Goal: Task Accomplishment & Management: Use online tool/utility

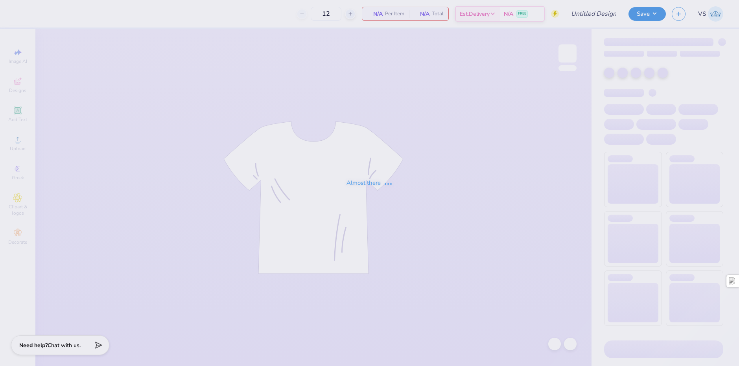
type input "ZBT Frat House proof"
type input "24"
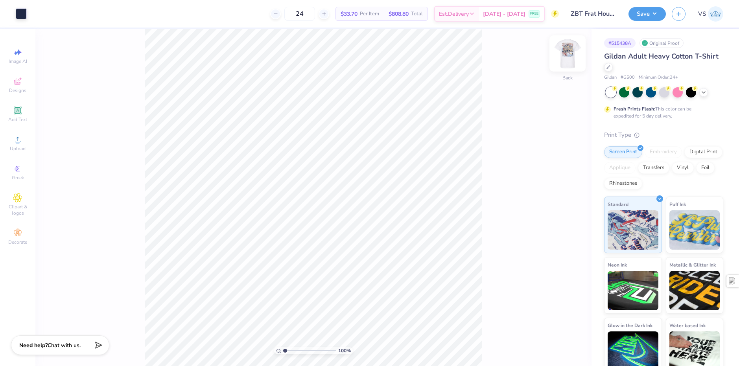
click at [565, 53] on img at bounding box center [567, 53] width 31 height 31
click at [13, 150] on span "Upload" at bounding box center [18, 149] width 16 height 6
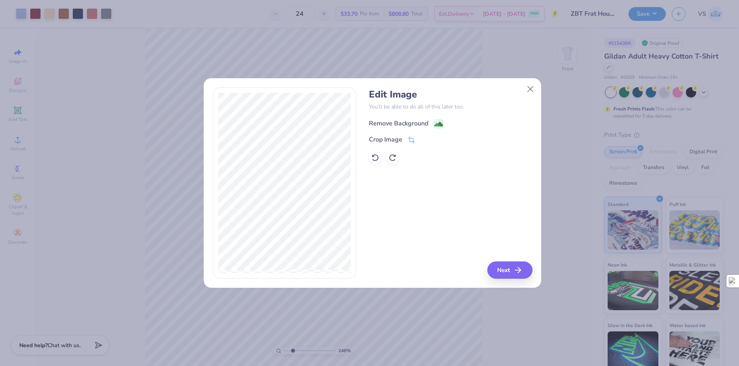
click at [403, 125] on div "Remove Background" at bounding box center [398, 123] width 59 height 9
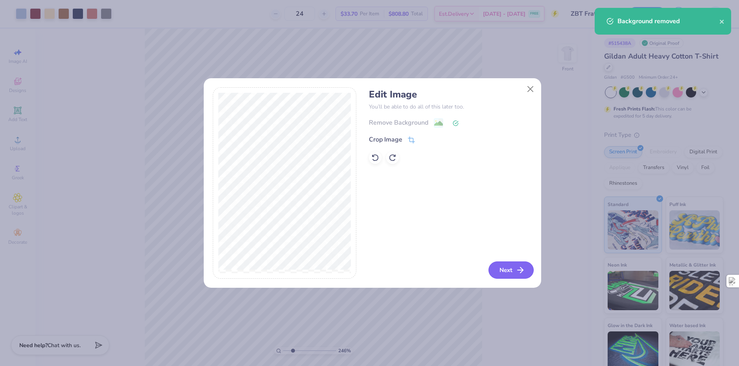
click at [503, 264] on button "Next" at bounding box center [511, 270] width 45 height 17
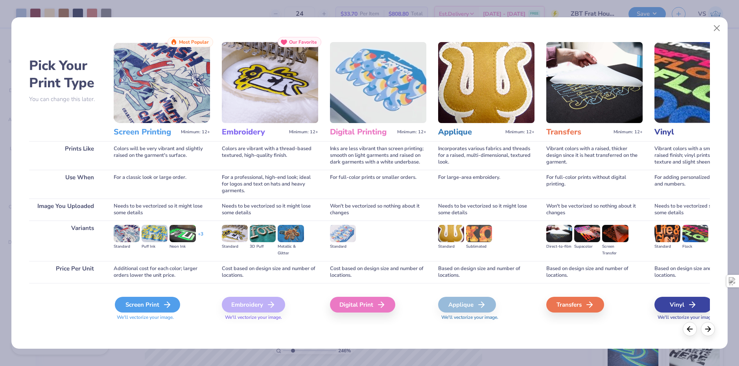
click at [167, 303] on icon at bounding box center [167, 304] width 9 height 9
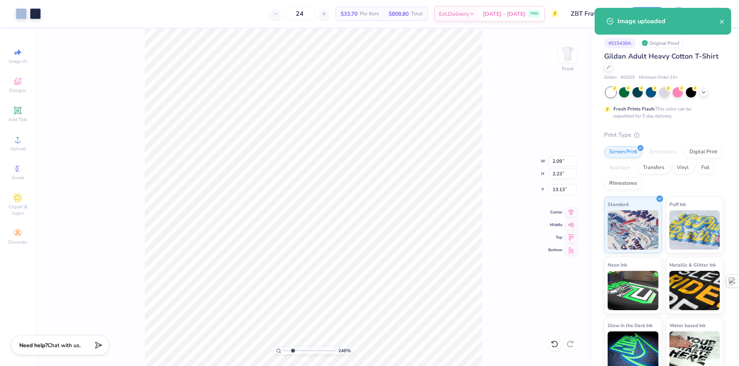
type input "2.46071092039641"
type input "9.72"
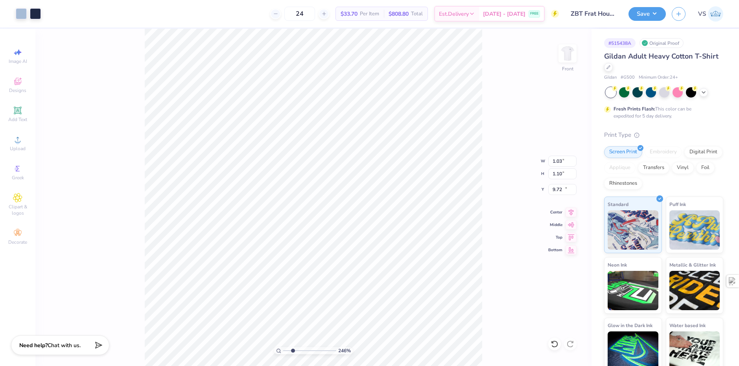
type input "2.46071092039641"
type input "1.03"
type input "1.10"
type input "10.04"
type input "3.6716840780171"
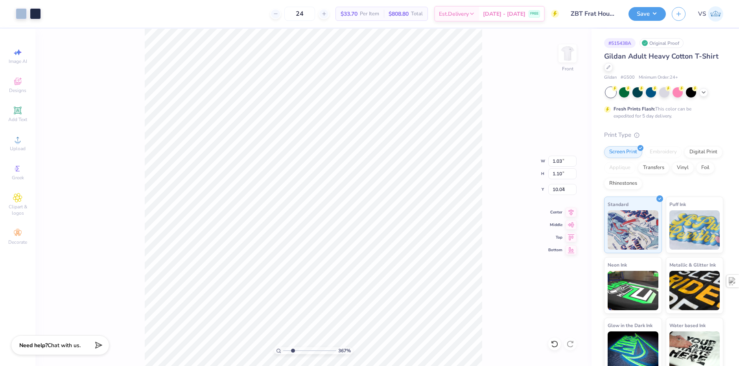
type input "9.56"
type input "3.6716840780171"
type input "12.50"
type input "14.58"
type input "2.27"
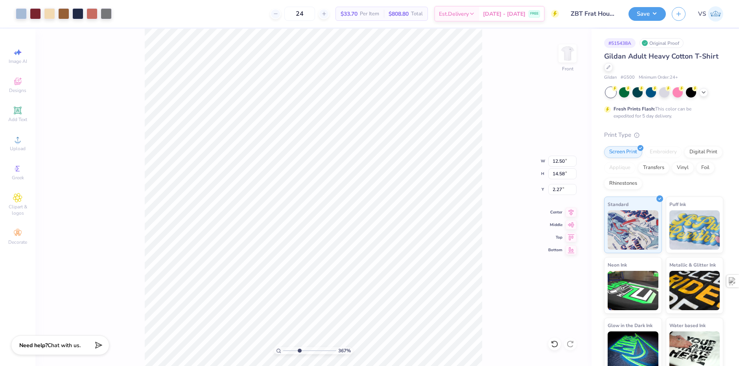
type input "3.6716840780171"
type input "1.03"
type input "1.10"
type input "9.50"
type input "3.6716840780171"
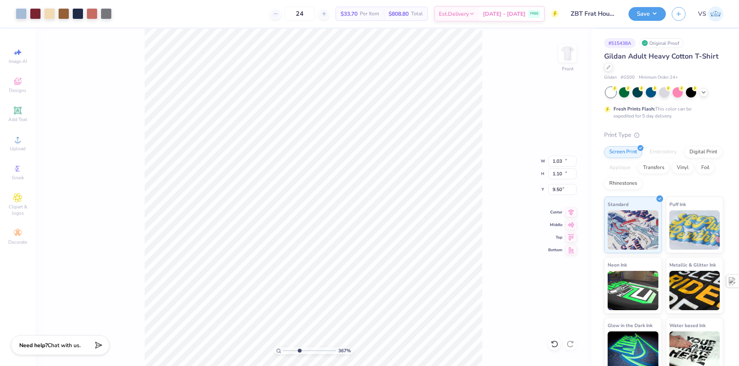
type input "12.50"
type input "14.58"
type input "2.27"
type input "2.46071092039641"
type input "1.03"
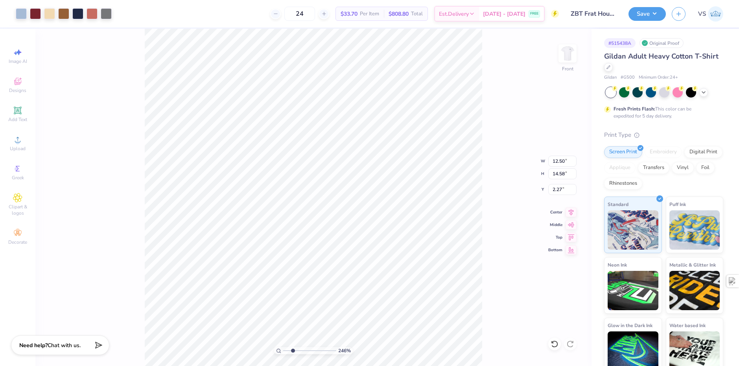
type input "1.10"
type input "9.45"
type input "2.46071092039641"
type input "9.46"
type input "2.46071092039641"
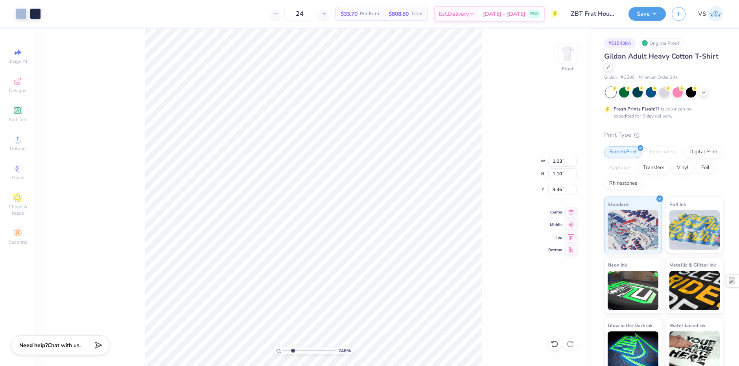
type input "12.50"
type input "14.58"
type input "2.27"
type input "1"
type input "9.56"
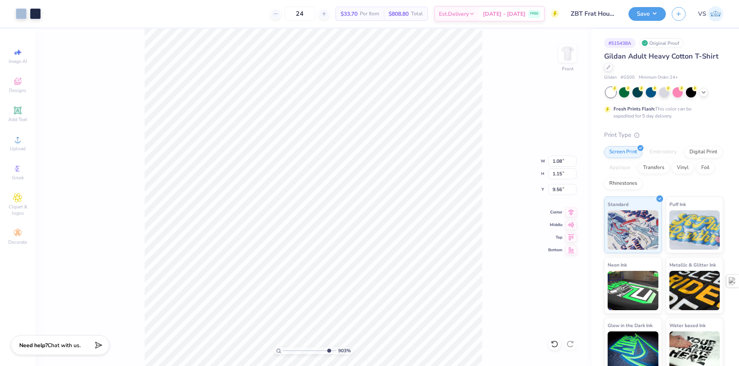
type input "9.03495310702232"
type input "9.48"
type input "1.49212329151837"
